Goal: Task Accomplishment & Management: Complete application form

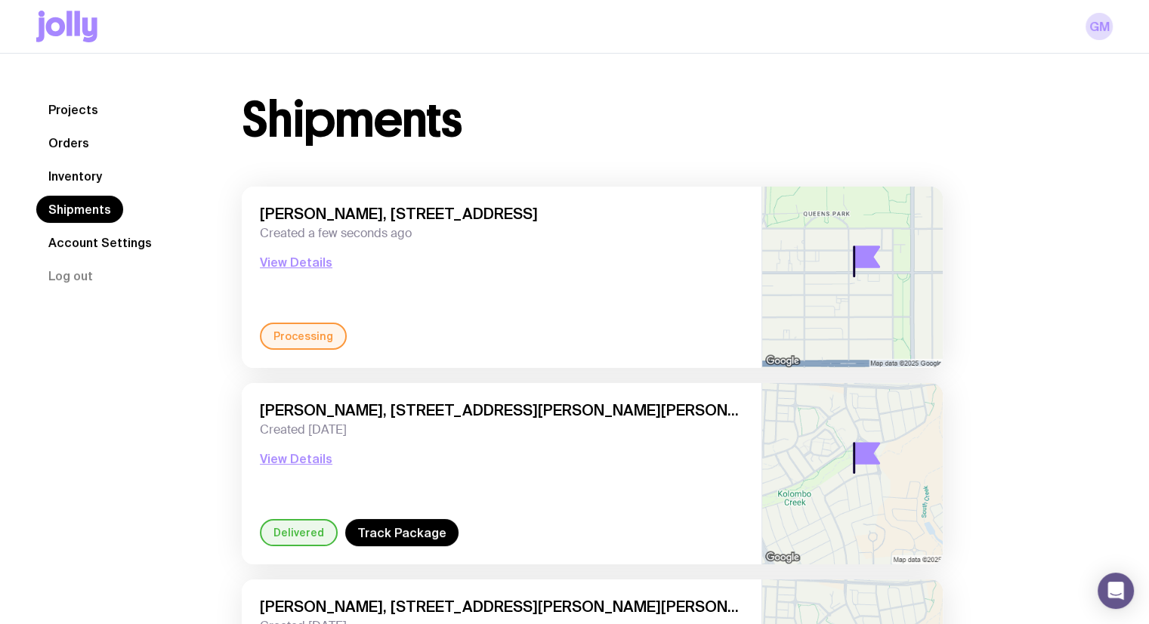
click at [91, 174] on link "Inventory" at bounding box center [75, 175] width 78 height 27
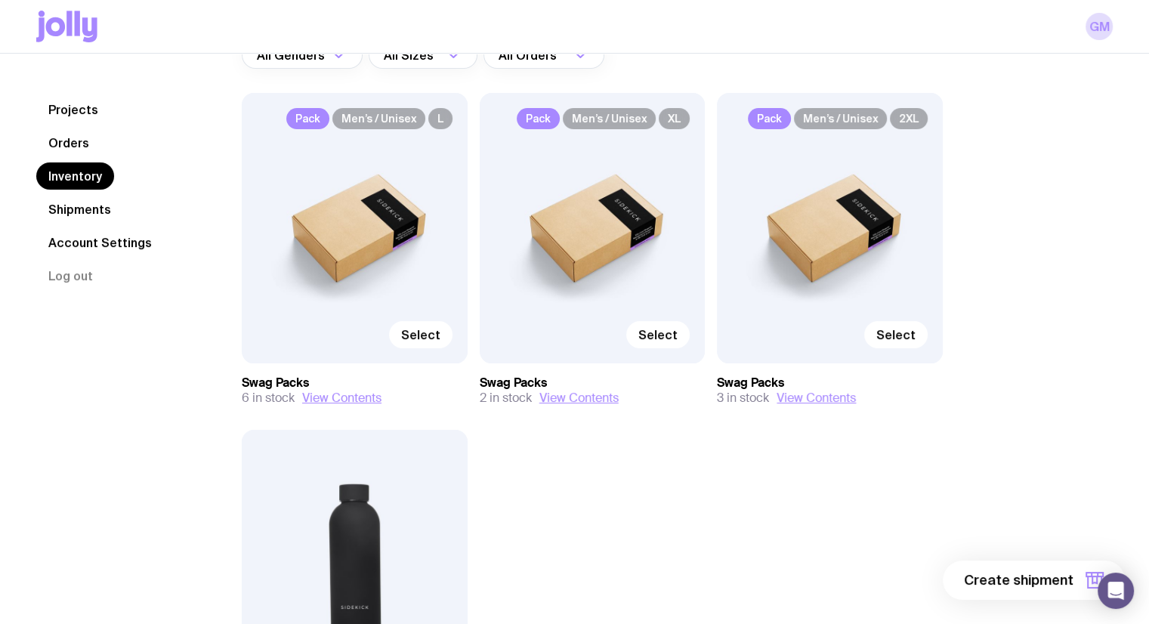
scroll to position [151, 0]
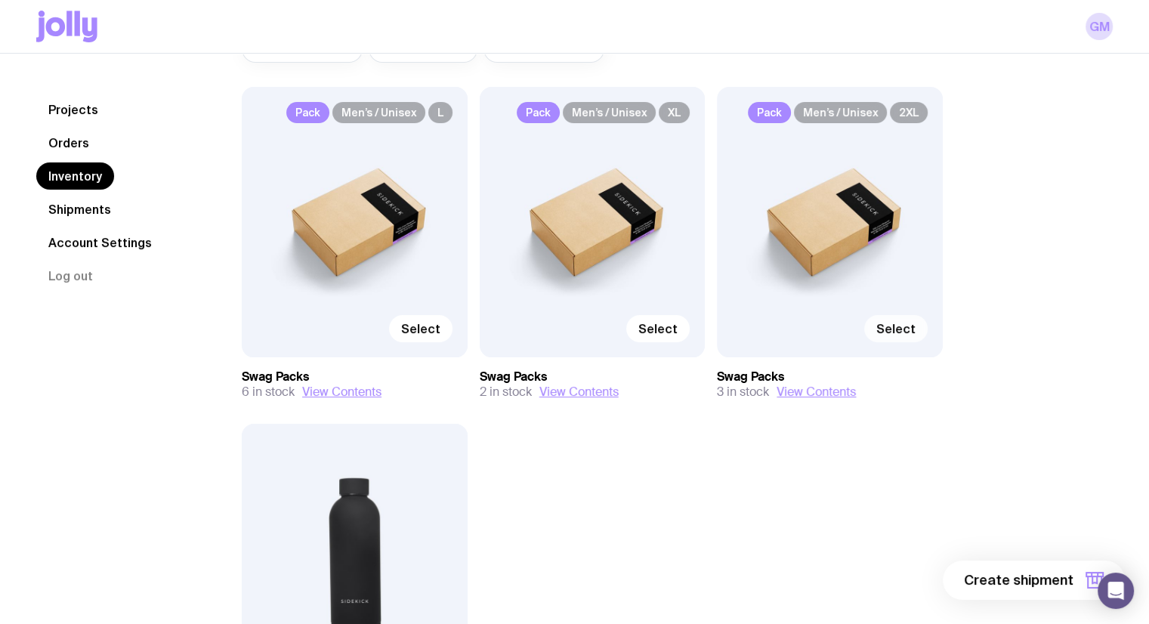
click at [916, 333] on label "Select" at bounding box center [895, 328] width 63 height 27
click at [0, 0] on input "Select" at bounding box center [0, 0] width 0 height 0
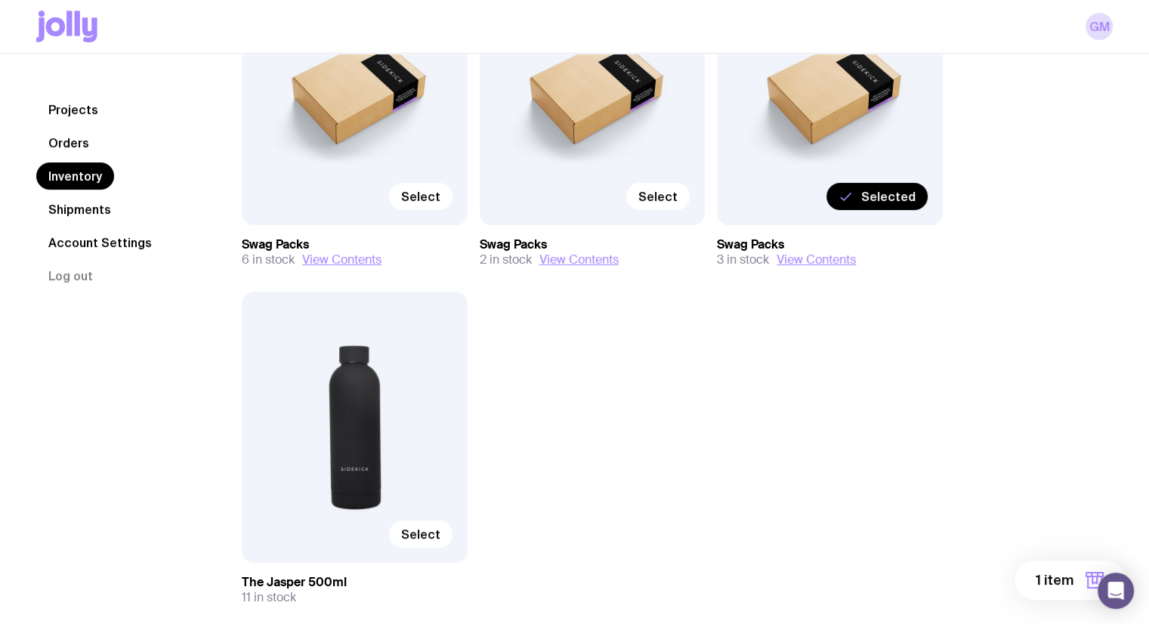
scroll to position [366, 0]
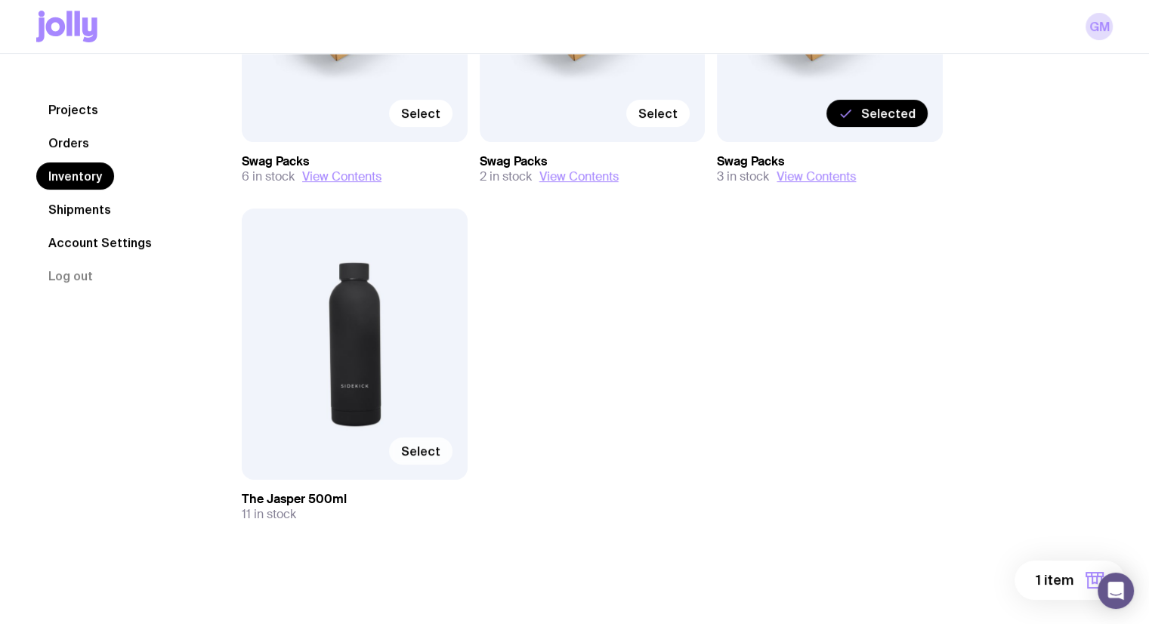
click at [438, 450] on span "Select" at bounding box center [420, 450] width 39 height 15
click at [0, 0] on input "Select" at bounding box center [0, 0] width 0 height 0
click at [1064, 578] on span "2 items" at bounding box center [1048, 580] width 49 height 18
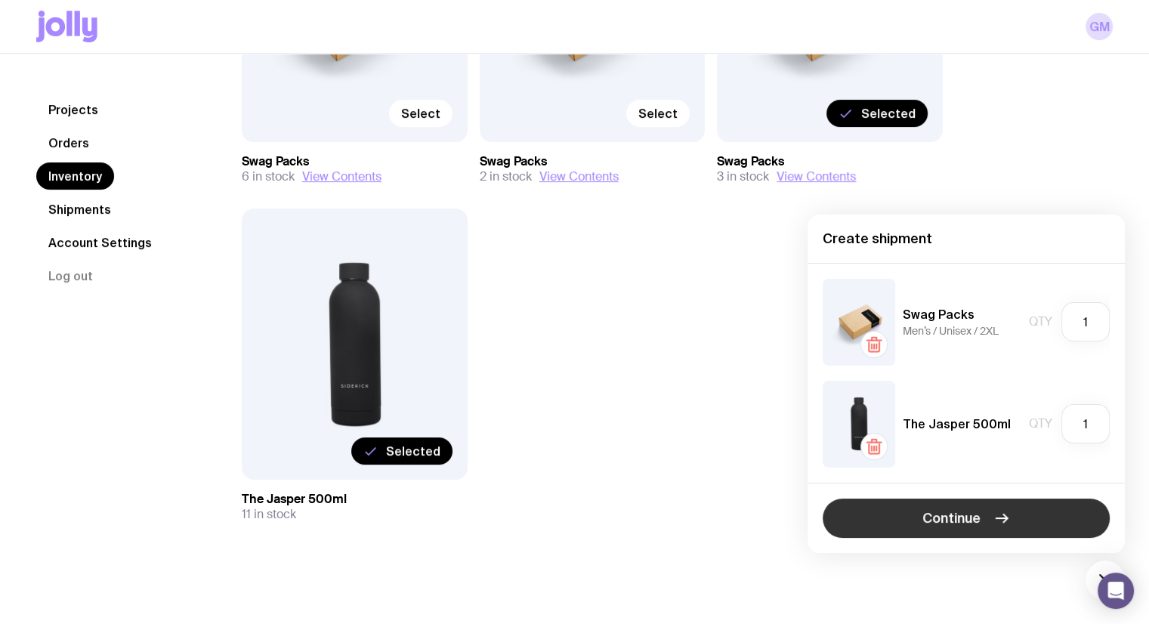
click at [1021, 520] on button "Continue" at bounding box center [965, 517] width 287 height 39
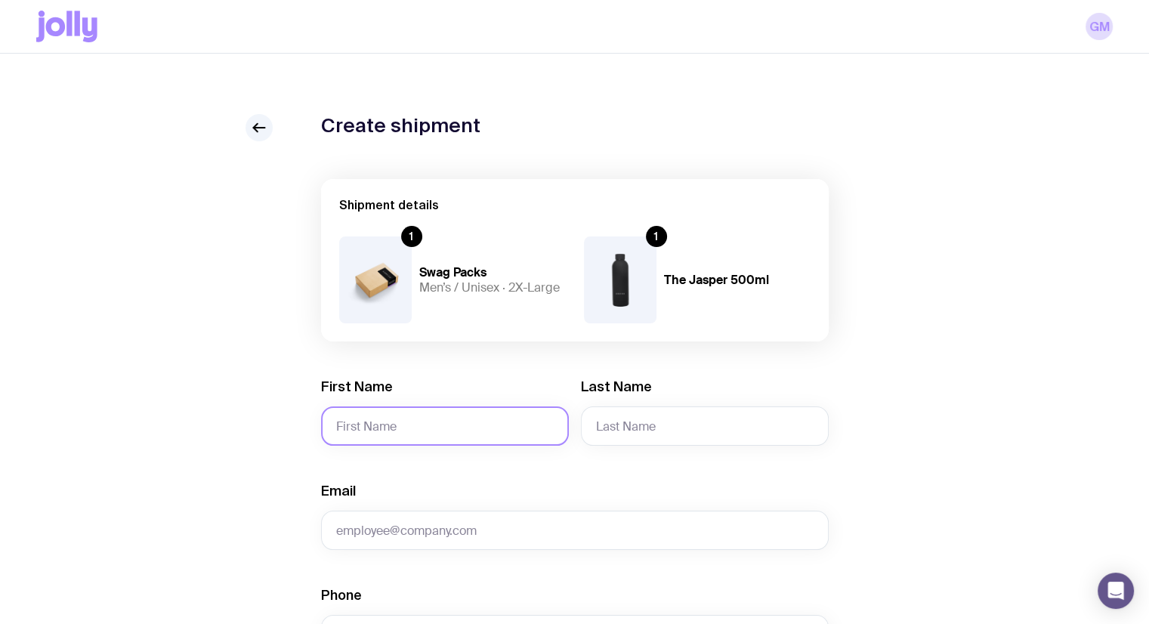
click at [495, 435] on input "First Name" at bounding box center [445, 425] width 248 height 39
type input "[PERSON_NAME]"
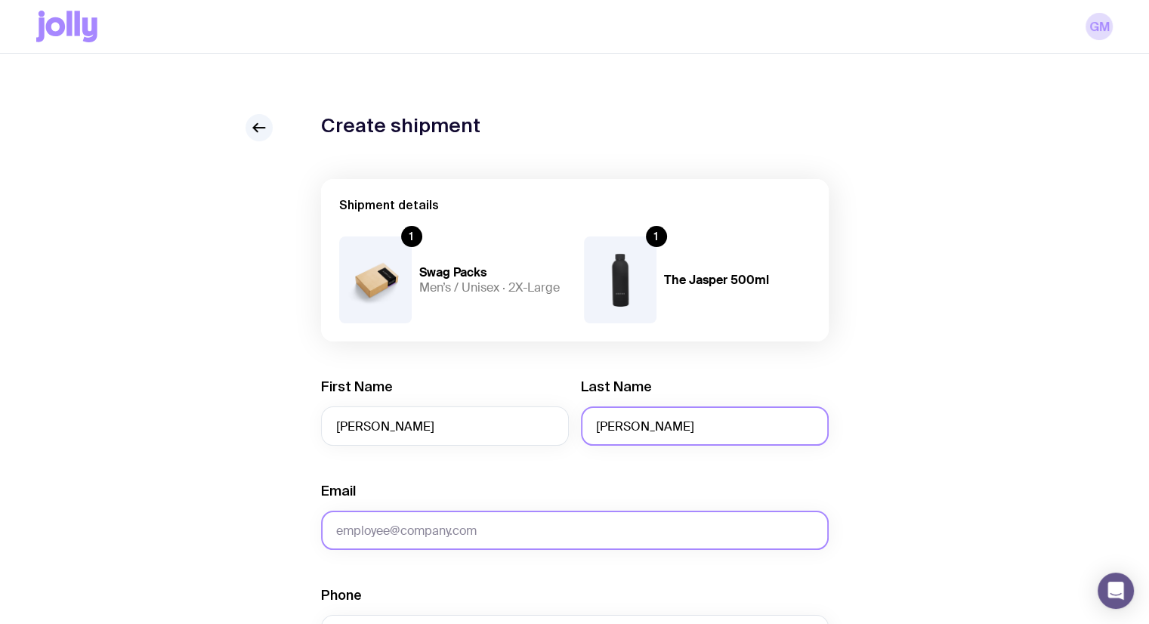
type input "[PERSON_NAME]"
click at [545, 529] on input "Email" at bounding box center [574, 529] width 507 height 39
paste input "[PERSON_NAME][EMAIL_ADDRESS][DOMAIN_NAME]"
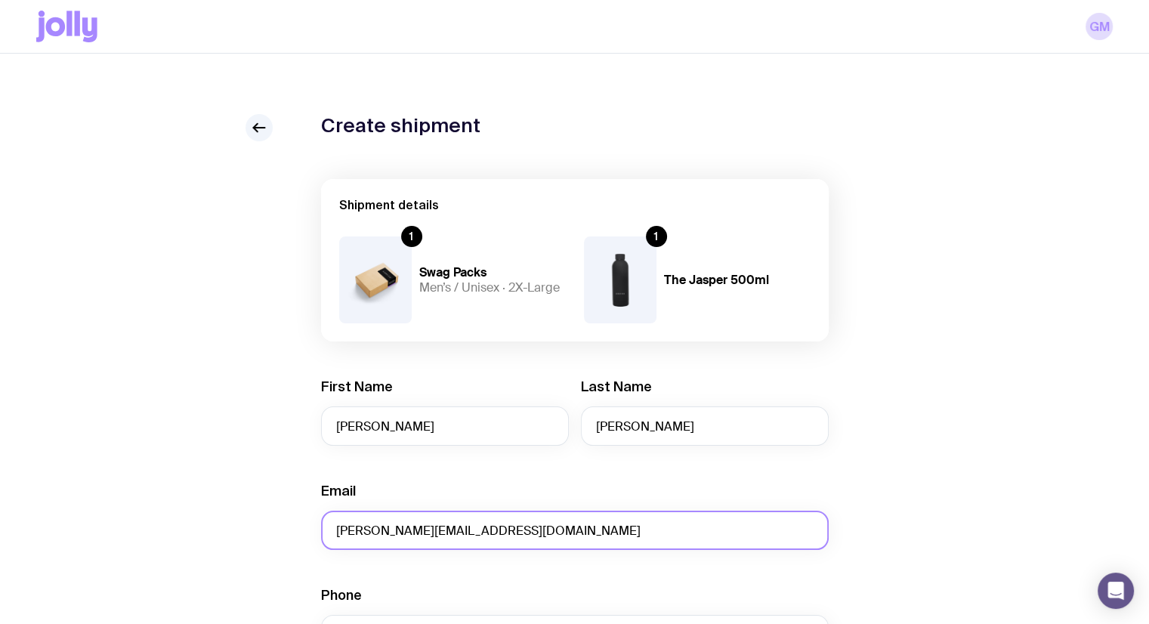
type input "[PERSON_NAME][EMAIL_ADDRESS][DOMAIN_NAME]"
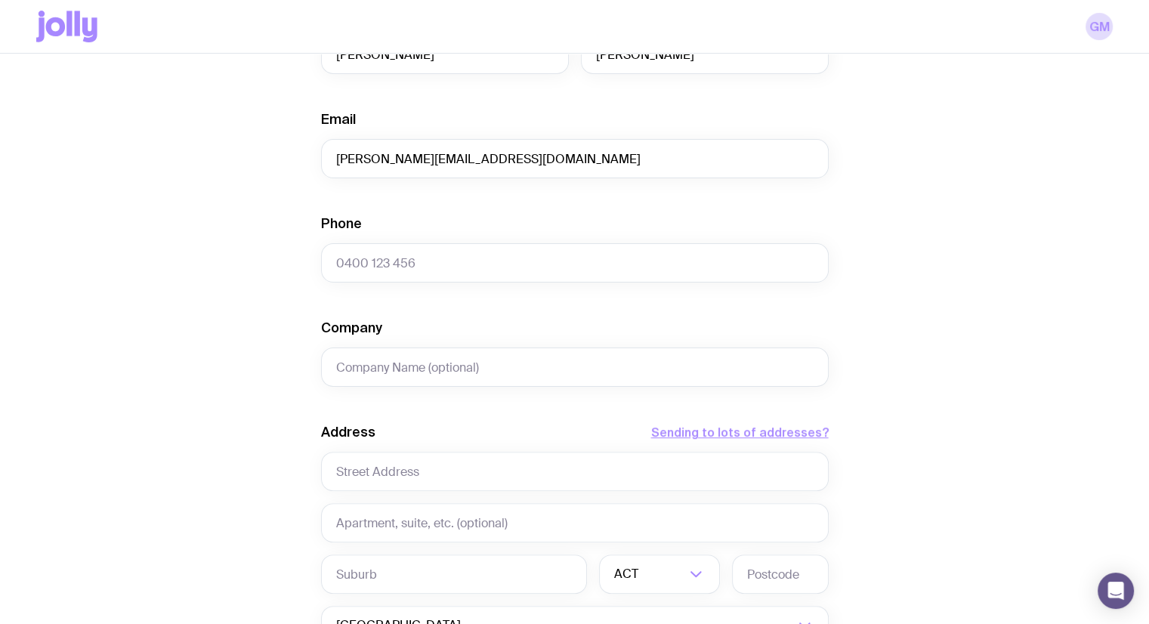
scroll to position [378, 0]
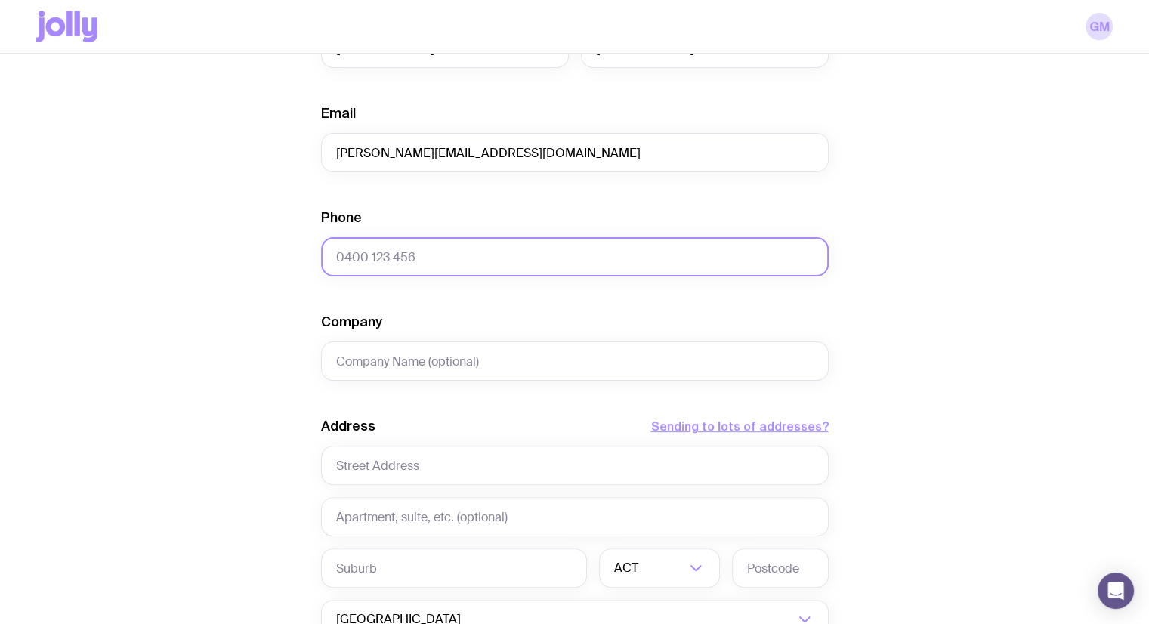
click at [643, 252] on input "Phone" at bounding box center [574, 256] width 507 height 39
click at [667, 253] on input "Phone" at bounding box center [574, 256] width 507 height 39
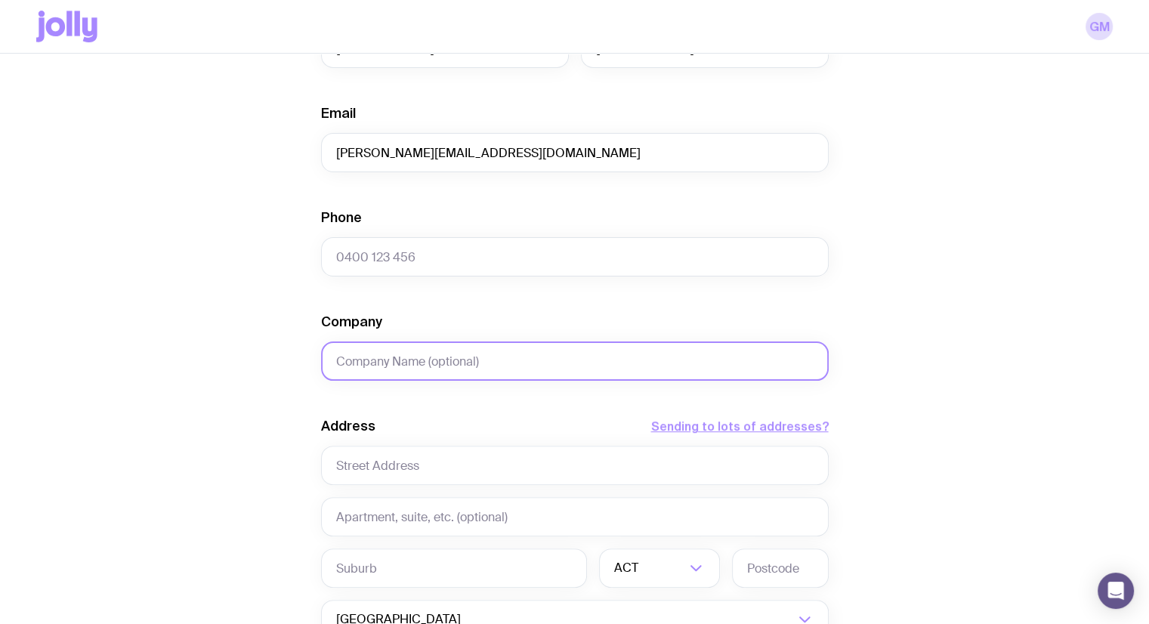
click at [595, 371] on input "Company" at bounding box center [574, 360] width 507 height 39
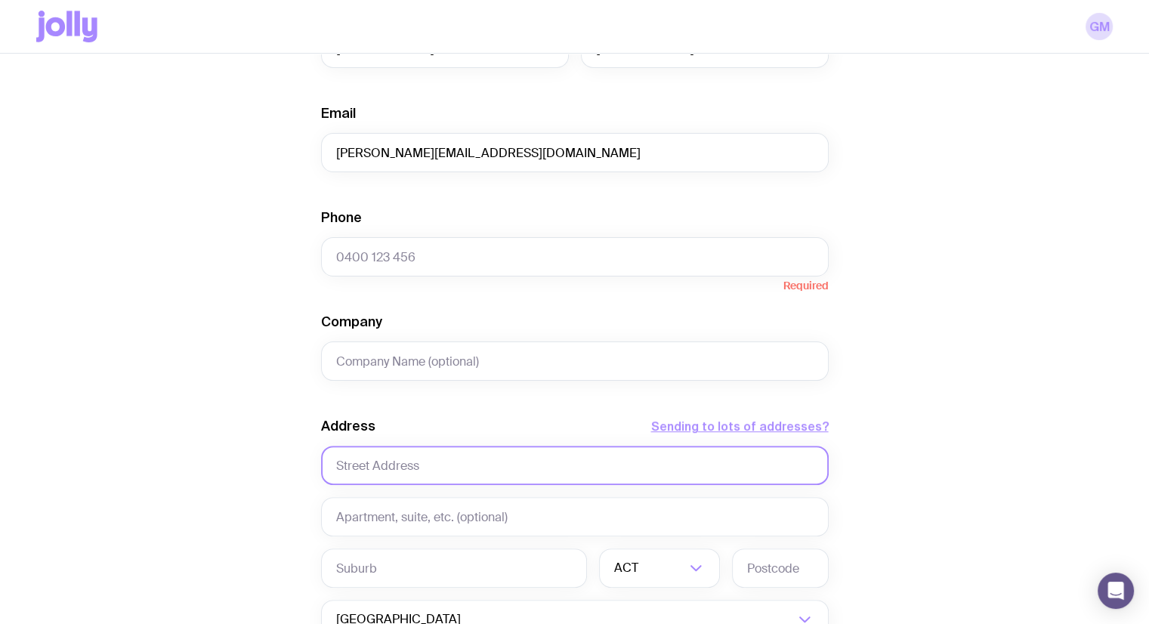
click at [406, 469] on input "text" at bounding box center [574, 465] width 507 height 39
paste input "[STREET_ADDRESS]"
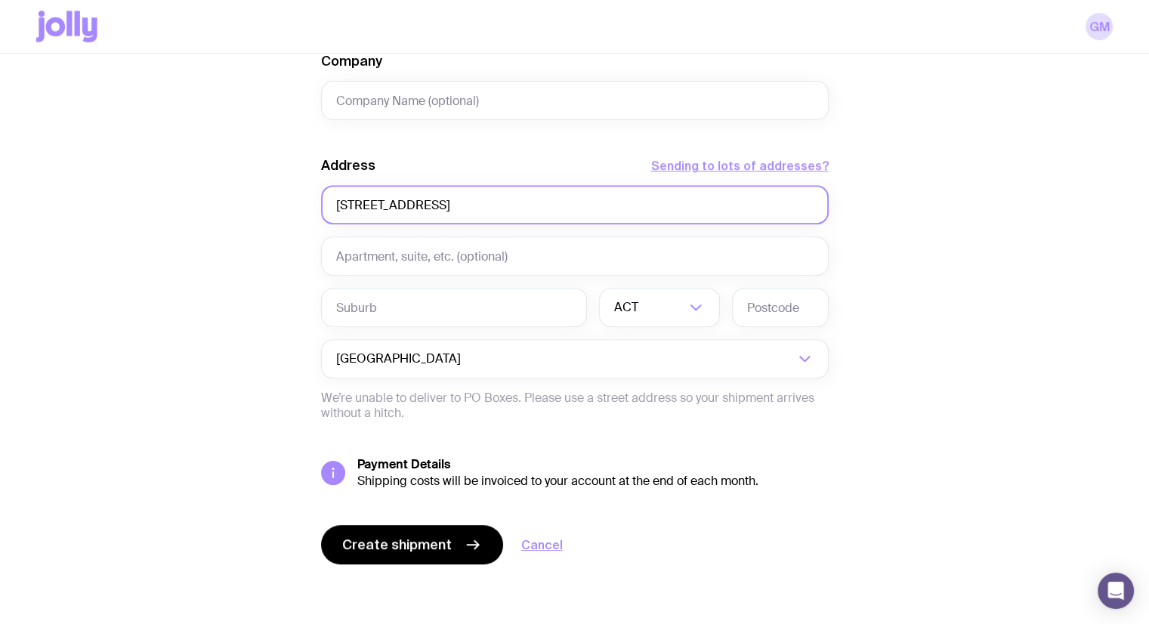
scroll to position [639, 0]
click at [502, 219] on input "[STREET_ADDRESS]" at bounding box center [574, 203] width 507 height 39
type input "[STREET_ADDRESS]"
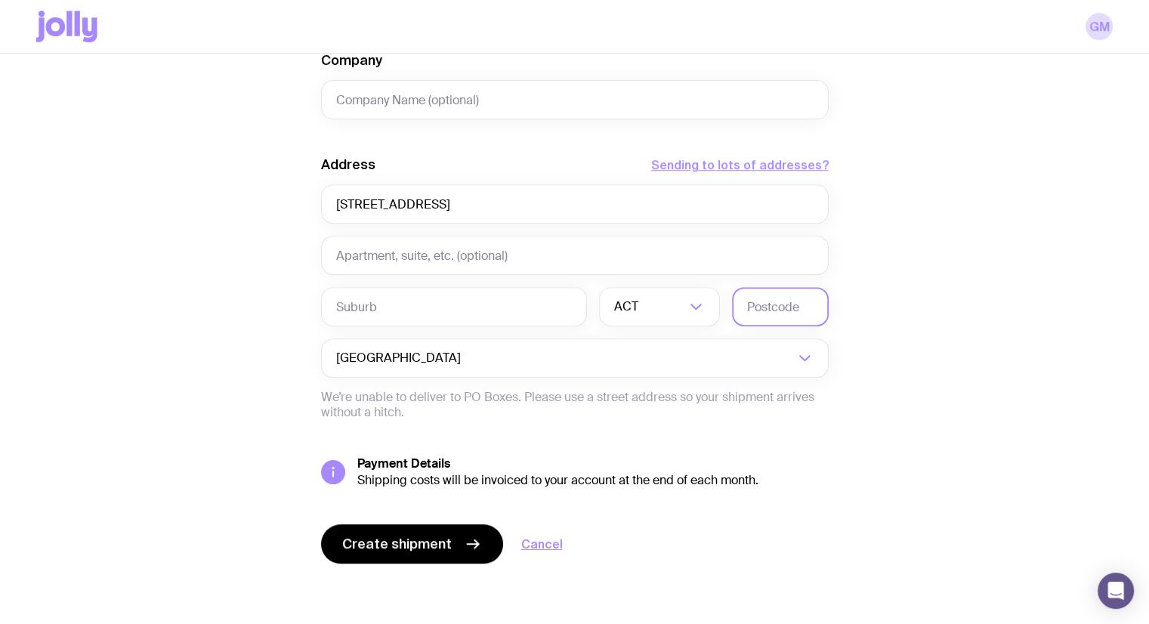
click at [794, 309] on input "text" at bounding box center [780, 306] width 97 height 39
paste input "4118"
type input "4118"
click at [675, 306] on input "Search for option" at bounding box center [649, 306] width 71 height 39
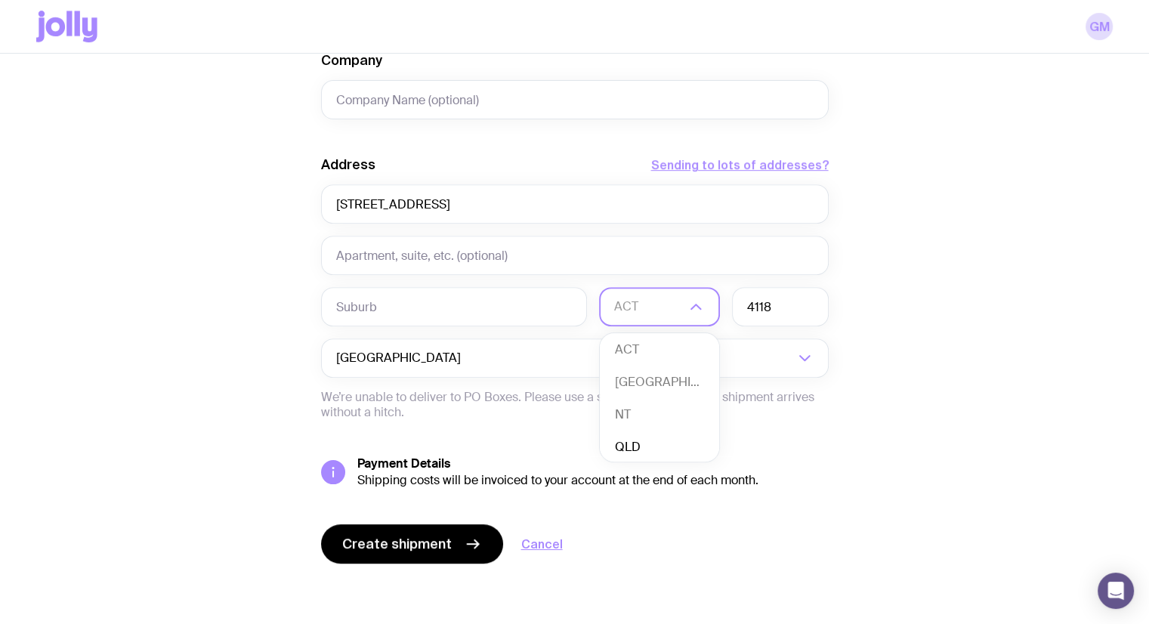
click at [646, 446] on li "QLD" at bounding box center [659, 447] width 119 height 32
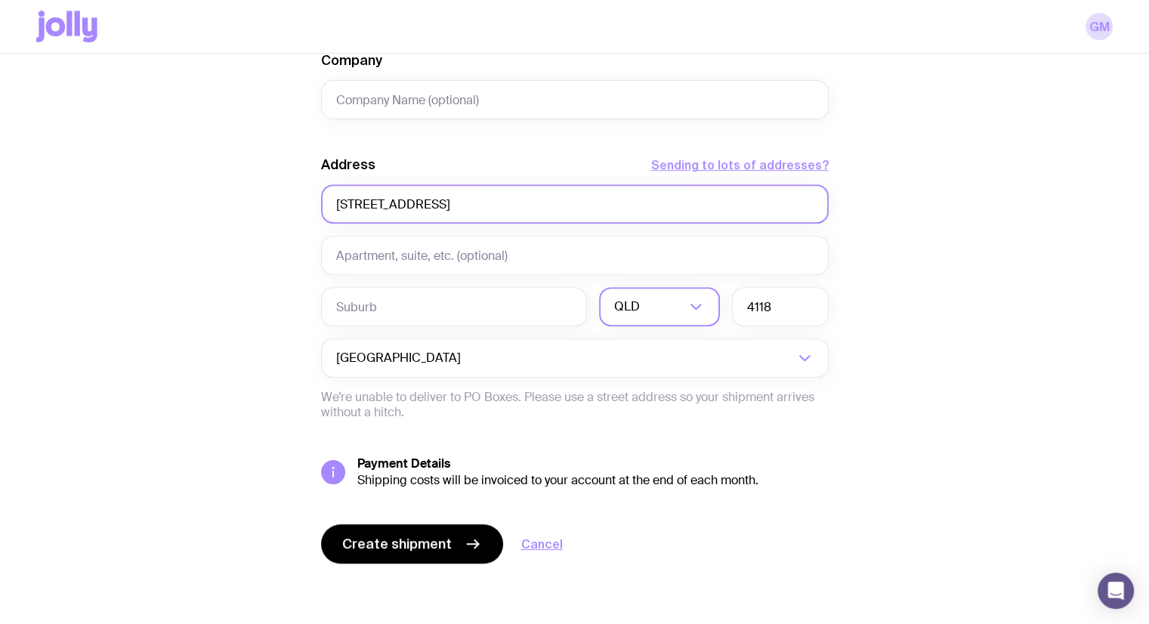
click at [544, 217] on div "Address Sending to lots of addresses? 3 Savoy CtBrowns Plains QLD QLD Loading..…" at bounding box center [574, 288] width 507 height 264
click at [553, 194] on input "[STREET_ADDRESS]" at bounding box center [574, 203] width 507 height 39
drag, startPoint x: 538, startPoint y: 210, endPoint x: 476, endPoint y: 208, distance: 61.9
click at [476, 208] on input "[STREET_ADDRESS]" at bounding box center [574, 203] width 507 height 39
drag, startPoint x: 485, startPoint y: 197, endPoint x: 396, endPoint y: 206, distance: 89.6
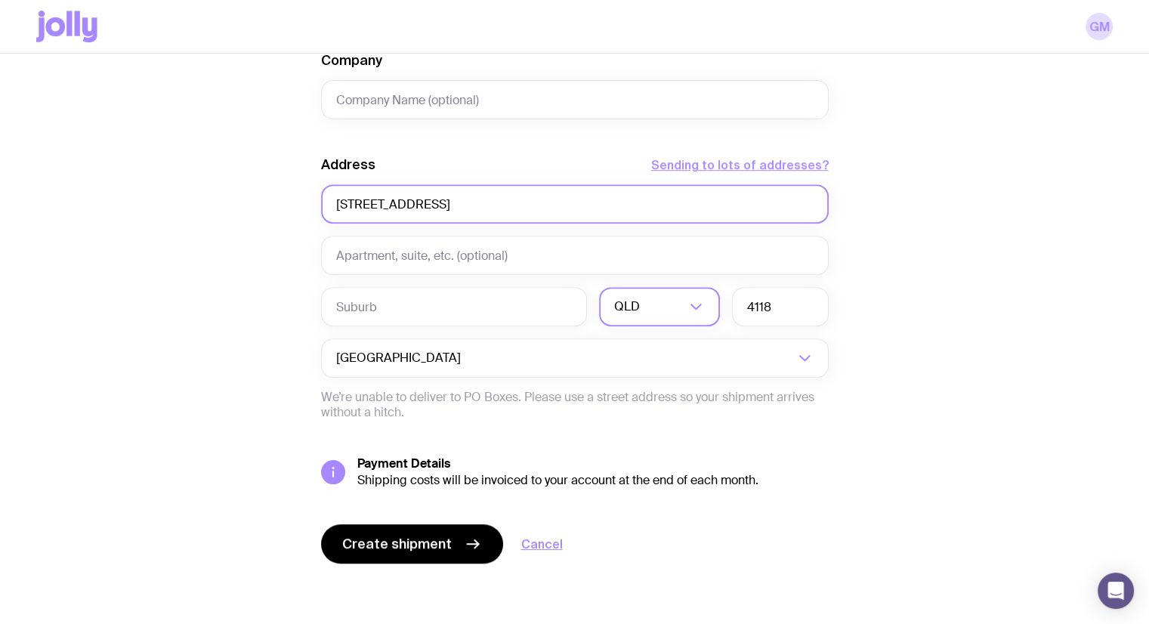
click at [396, 206] on input "[STREET_ADDRESS]" at bounding box center [574, 203] width 507 height 39
type input "[STREET_ADDRESS]"
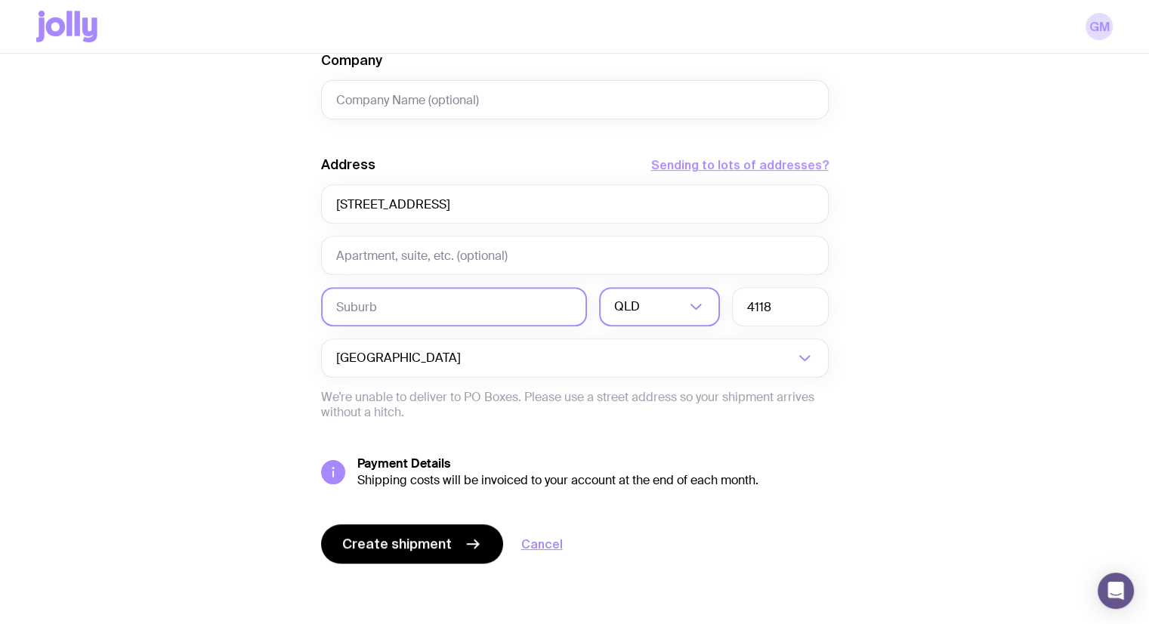
click at [449, 307] on input "text" at bounding box center [454, 306] width 266 height 39
paste input "[GEOGRAPHIC_DATA]"
type input "[GEOGRAPHIC_DATA]"
click at [1002, 361] on div "Create shipment Shipment details 1 Swag Packs Men’s / Unisex · 2X-Large 1 The J…" at bounding box center [574, 49] width 1076 height 1149
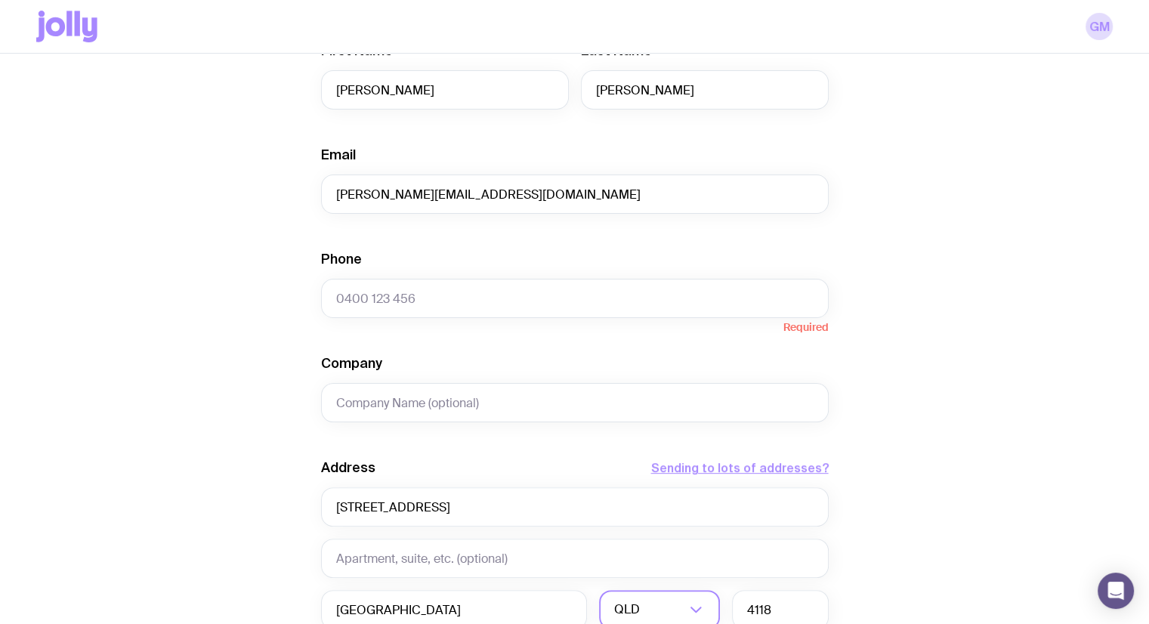
scroll to position [337, 0]
click at [553, 393] on input "Company" at bounding box center [574, 401] width 507 height 39
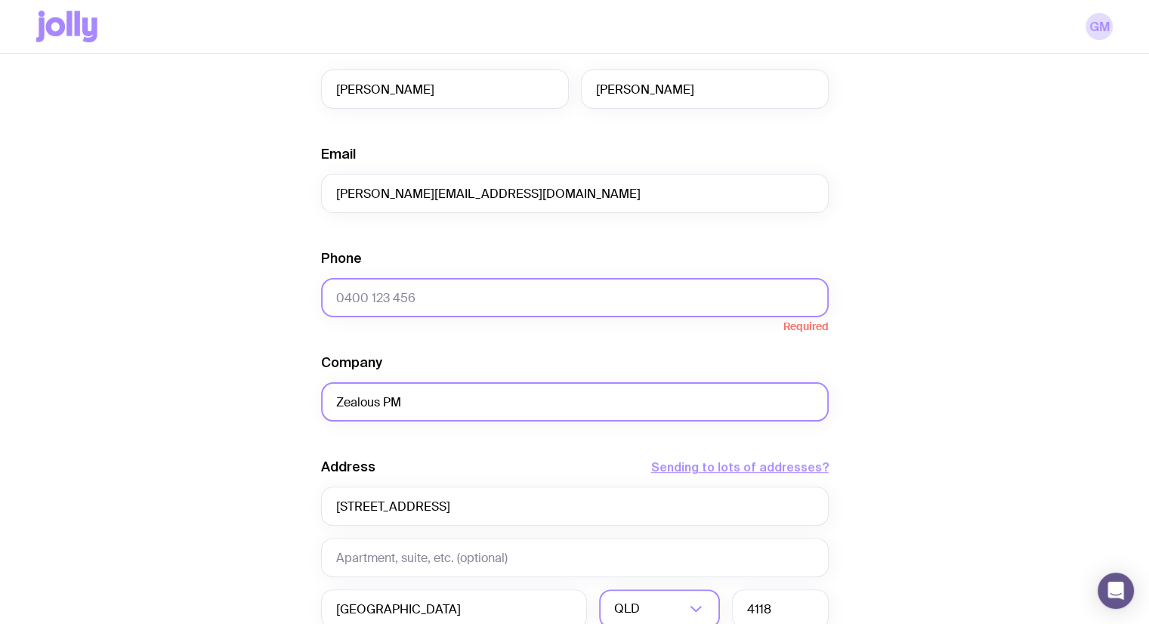
type input "Zealous PM"
click at [572, 285] on input "Phone" at bounding box center [574, 297] width 507 height 39
paste input "0488 22 33 60"
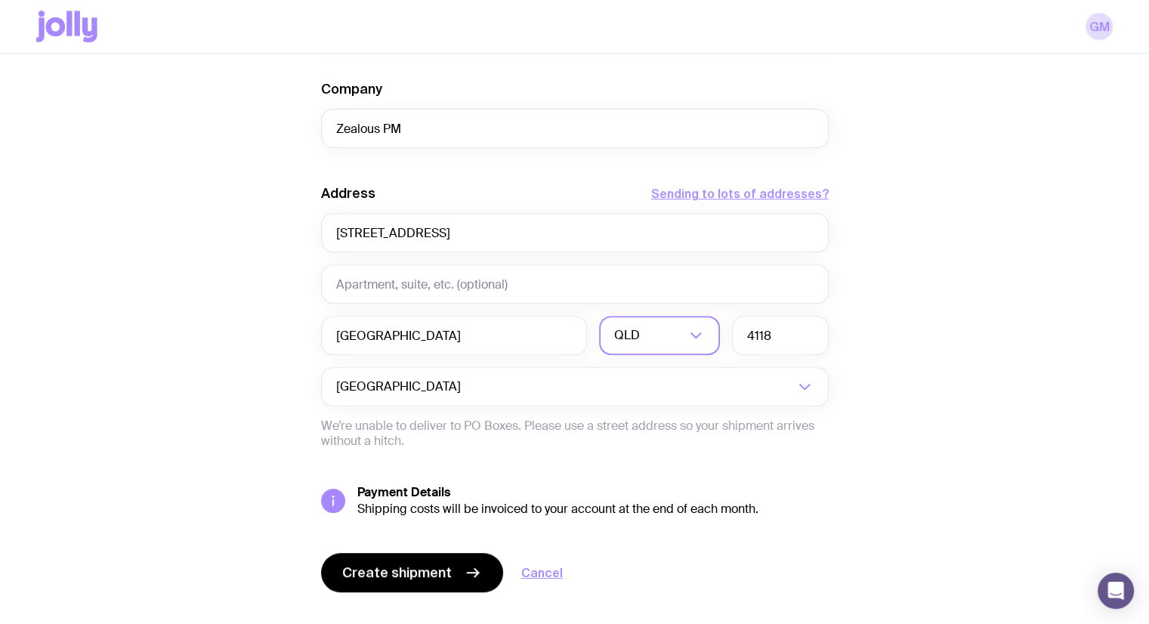
scroll to position [639, 0]
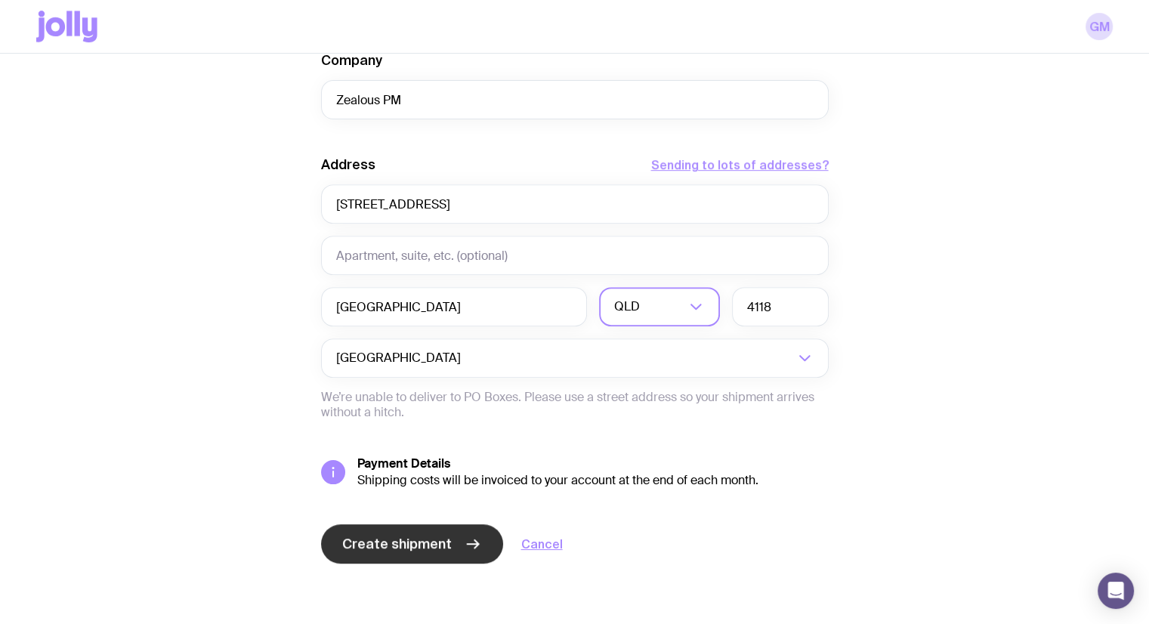
type input "0488 22 33 60"
click at [447, 552] on button "Create shipment" at bounding box center [412, 543] width 182 height 39
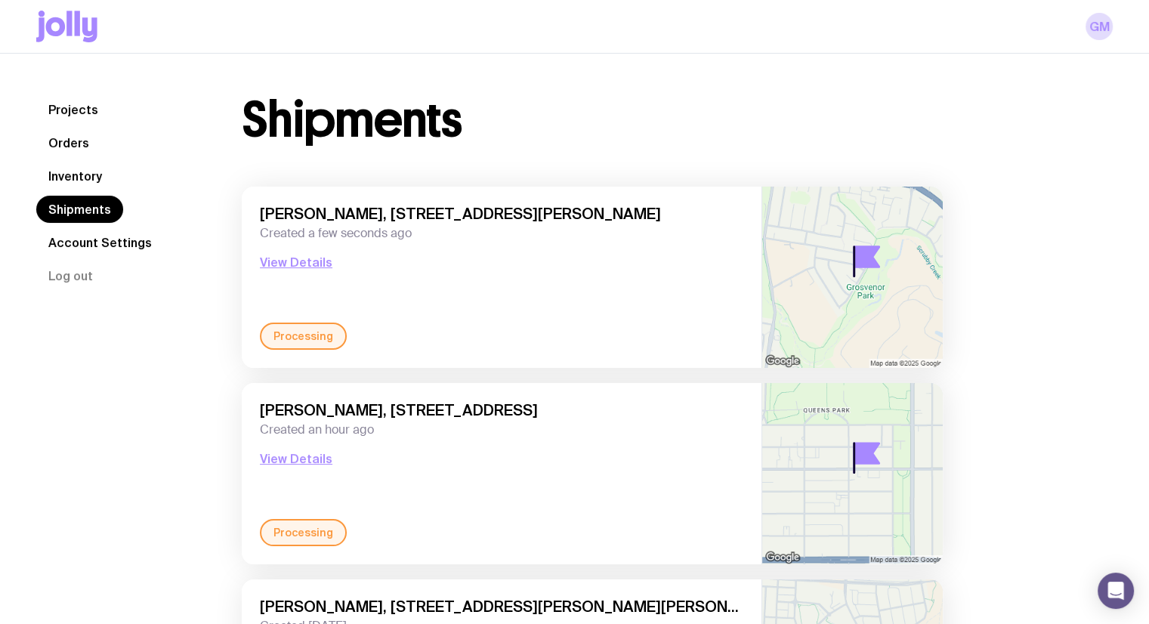
drag, startPoint x: 353, startPoint y: 214, endPoint x: 600, endPoint y: 206, distance: 247.0
click at [600, 206] on span "[PERSON_NAME], [STREET_ADDRESS][PERSON_NAME]" at bounding box center [501, 214] width 483 height 18
copy span "[STREET_ADDRESS]"
